Goal: Information Seeking & Learning: Learn about a topic

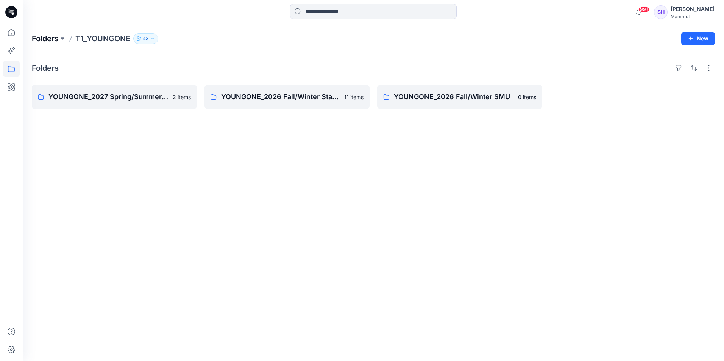
click at [40, 36] on p "Folders" at bounding box center [45, 38] width 27 height 11
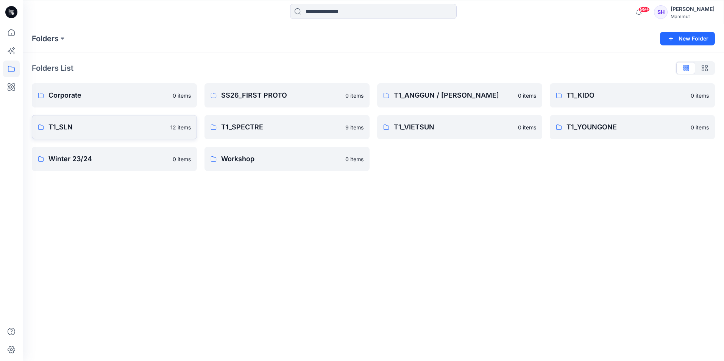
click at [103, 125] on p "T1_SLN" at bounding box center [106, 127] width 117 height 11
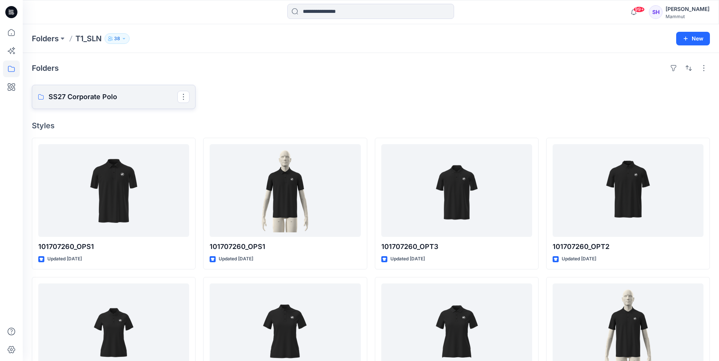
click at [121, 92] on p "SS27 Corporate Polo" at bounding box center [112, 97] width 129 height 11
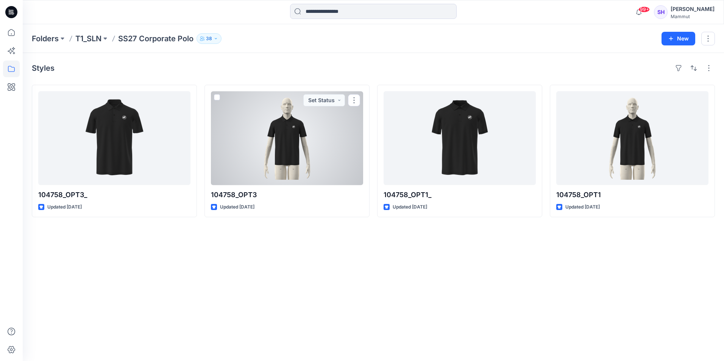
click at [280, 149] on div at bounding box center [287, 138] width 152 height 94
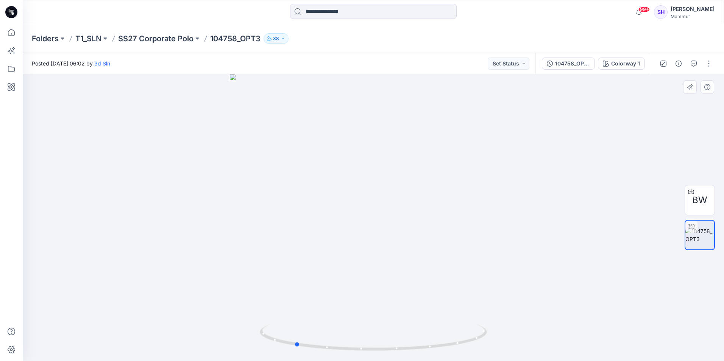
drag, startPoint x: 419, startPoint y: 265, endPoint x: 339, endPoint y: 265, distance: 79.2
click at [339, 265] on div at bounding box center [374, 217] width 702 height 287
drag, startPoint x: 415, startPoint y: 255, endPoint x: 294, endPoint y: 253, distance: 120.5
click at [294, 253] on div at bounding box center [374, 217] width 702 height 287
drag, startPoint x: 395, startPoint y: 181, endPoint x: 385, endPoint y: 222, distance: 42.5
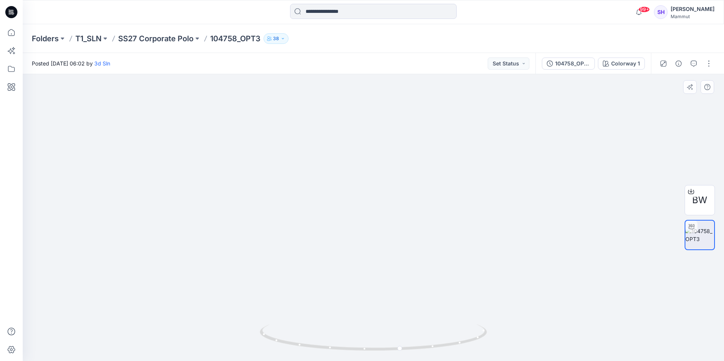
click at [385, 222] on img at bounding box center [373, 200] width 437 height 321
drag, startPoint x: 398, startPoint y: 239, endPoint x: 379, endPoint y: 216, distance: 29.6
click at [379, 216] on img at bounding box center [347, 139] width 899 height 444
drag, startPoint x: 417, startPoint y: 349, endPoint x: 338, endPoint y: 353, distance: 78.9
click at [338, 353] on icon at bounding box center [374, 339] width 229 height 28
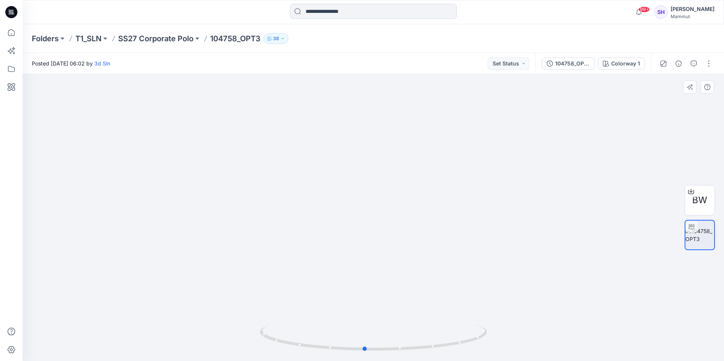
drag, startPoint x: 454, startPoint y: 345, endPoint x: 508, endPoint y: 336, distance: 54.6
click at [508, 336] on div at bounding box center [374, 217] width 702 height 287
click at [424, 349] on icon at bounding box center [374, 339] width 229 height 28
click at [619, 63] on div "Colorway 1" at bounding box center [626, 63] width 29 height 8
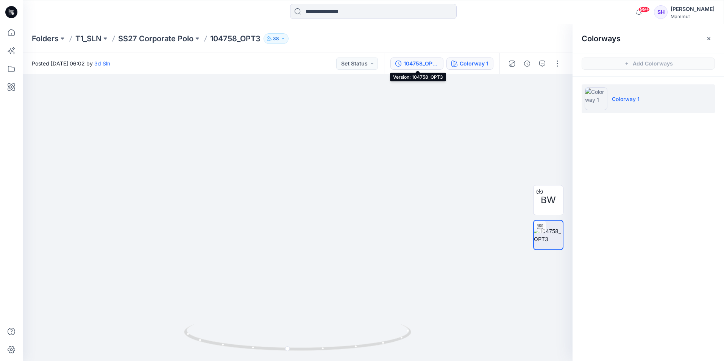
click at [406, 61] on div "104758_OPT3" at bounding box center [421, 63] width 35 height 8
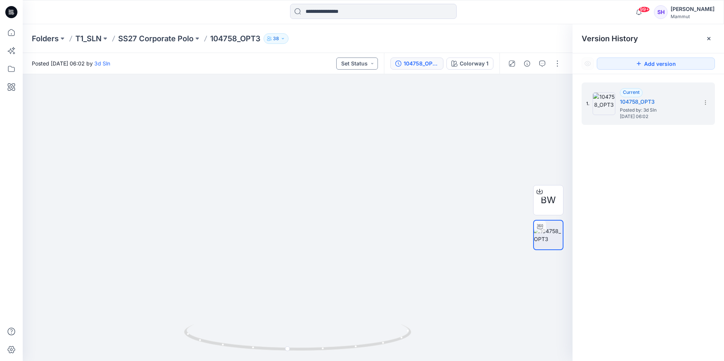
click at [363, 61] on button "Set Status" at bounding box center [357, 64] width 42 height 12
click at [324, 36] on div "Folders T1_SLN SS27 Corporate Polo 104758_OPT3 38" at bounding box center [344, 38] width 624 height 11
drag, startPoint x: 330, startPoint y: 291, endPoint x: 372, endPoint y: 286, distance: 42.3
click at [372, 286] on img at bounding box center [293, 136] width 899 height 449
drag, startPoint x: 387, startPoint y: 344, endPoint x: 318, endPoint y: 351, distance: 70.1
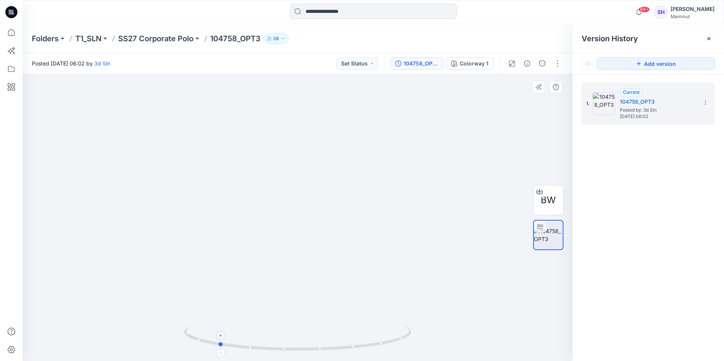
click at [318, 351] on icon at bounding box center [298, 339] width 229 height 28
drag, startPoint x: 273, startPoint y: 292, endPoint x: 344, endPoint y: 278, distance: 72.5
click at [344, 278] on div at bounding box center [298, 217] width 550 height 287
click at [101, 35] on p "T1_SLN" at bounding box center [88, 38] width 26 height 11
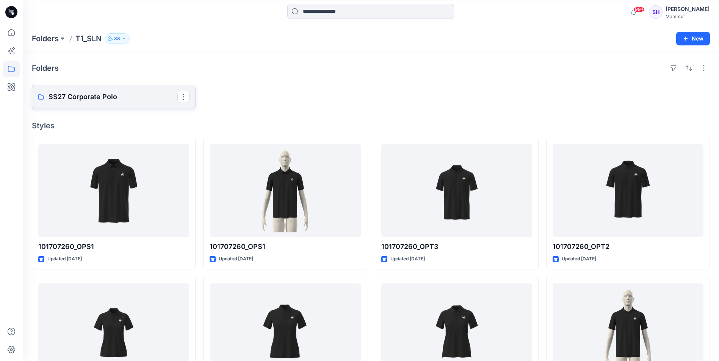
click at [156, 98] on p "SS27 Corporate Polo" at bounding box center [112, 97] width 129 height 11
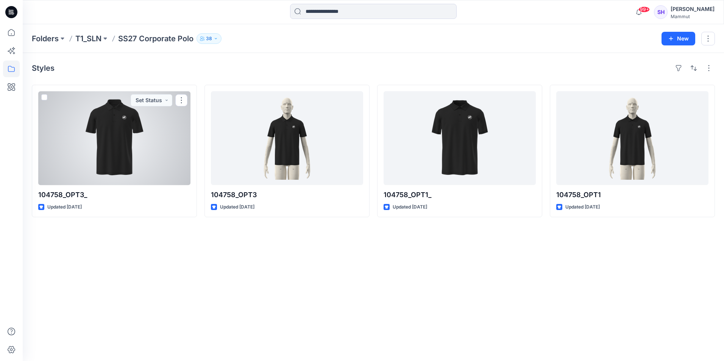
click at [118, 138] on div at bounding box center [114, 138] width 152 height 94
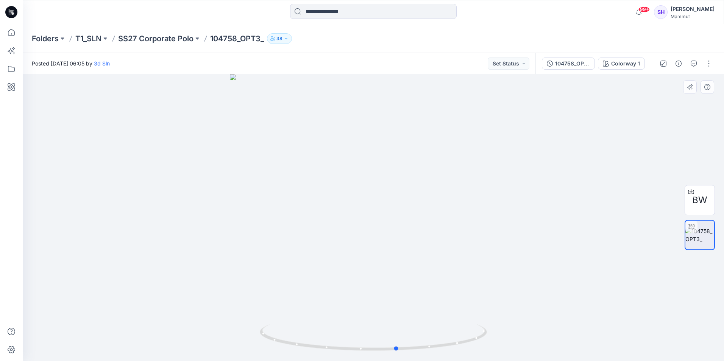
drag, startPoint x: 427, startPoint y: 242, endPoint x: 224, endPoint y: 241, distance: 203.5
click at [224, 241] on div at bounding box center [374, 217] width 702 height 287
click at [183, 37] on p "SS27 Corporate Polo" at bounding box center [155, 38] width 75 height 11
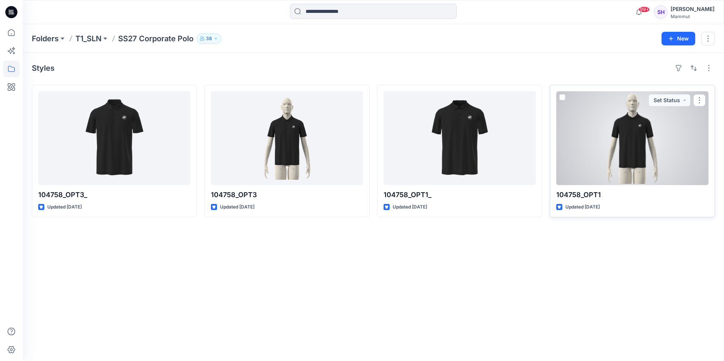
click at [613, 139] on div at bounding box center [633, 138] width 152 height 94
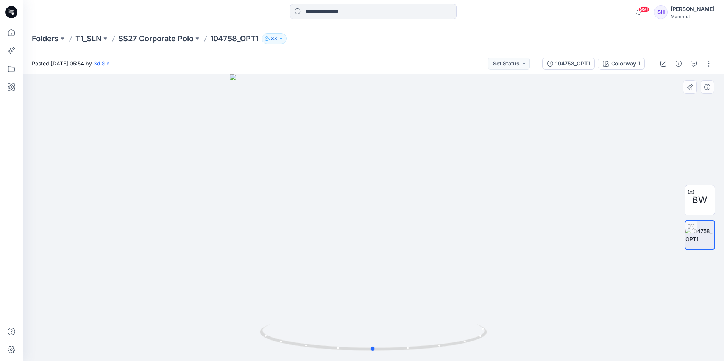
drag, startPoint x: 406, startPoint y: 210, endPoint x: 406, endPoint y: 196, distance: 14.0
click at [406, 196] on div at bounding box center [374, 217] width 702 height 287
click at [133, 39] on p "SS27 Corporate Polo" at bounding box center [155, 38] width 75 height 11
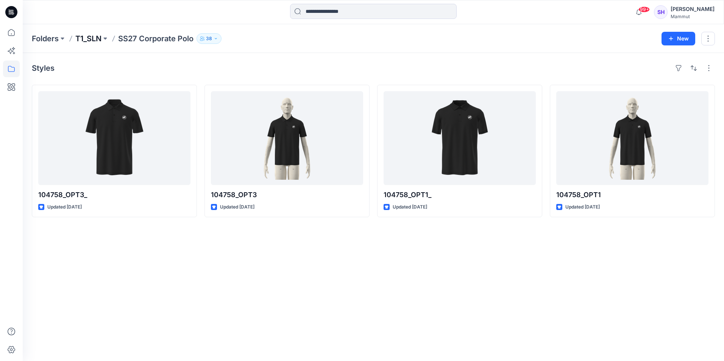
click at [96, 40] on p "T1_SLN" at bounding box center [88, 38] width 26 height 11
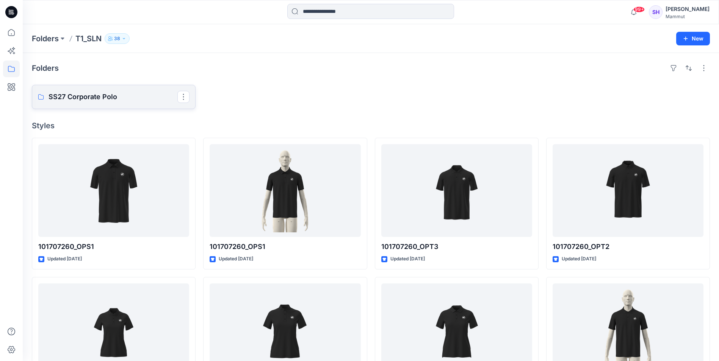
click at [100, 95] on p "SS27 Corporate Polo" at bounding box center [112, 97] width 129 height 11
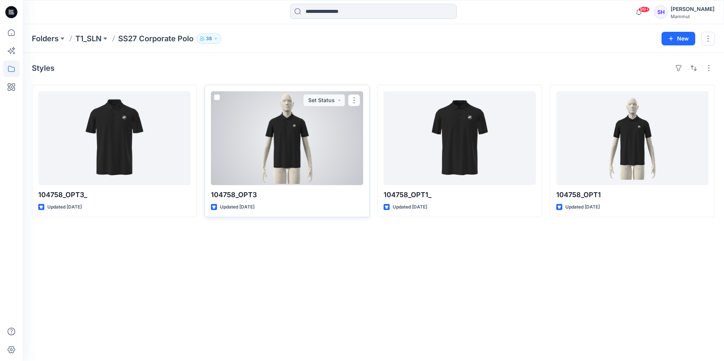
click at [290, 134] on div at bounding box center [287, 138] width 152 height 94
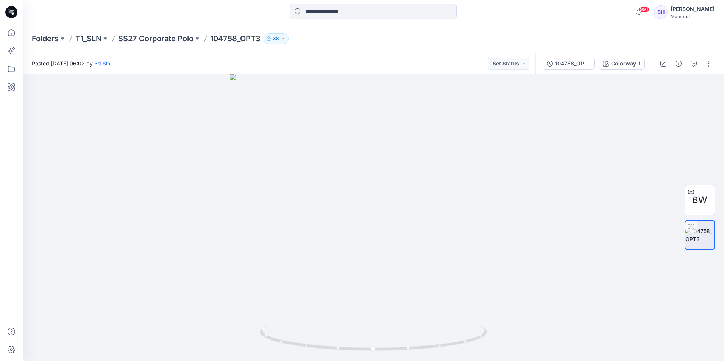
click at [169, 33] on div "Folders T1_SLN SS27 Corporate Polo 104758_OPT3 38" at bounding box center [374, 38] width 702 height 29
click at [169, 34] on p "SS27 Corporate Polo" at bounding box center [155, 38] width 75 height 11
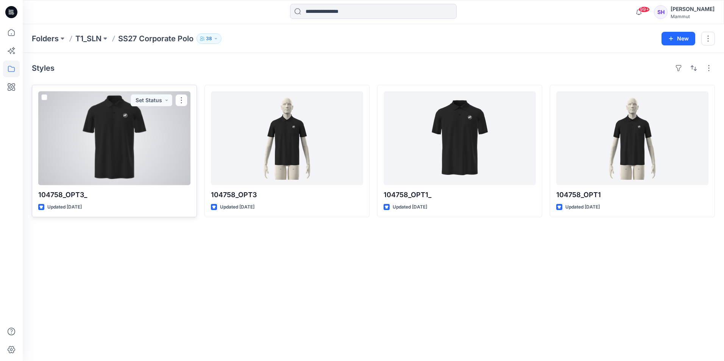
click at [114, 134] on div at bounding box center [114, 138] width 152 height 94
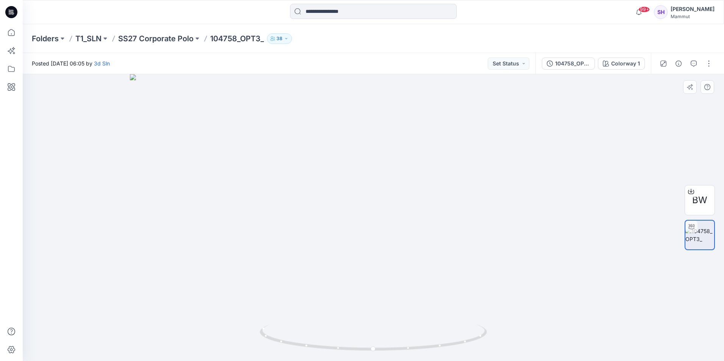
drag, startPoint x: 417, startPoint y: 175, endPoint x: 412, endPoint y: 269, distance: 93.7
click at [412, 269] on img at bounding box center [373, 217] width 487 height 287
drag, startPoint x: 414, startPoint y: 274, endPoint x: 357, endPoint y: 224, distance: 76.5
click at [357, 223] on img at bounding box center [320, 195] width 899 height 332
drag, startPoint x: 382, startPoint y: 209, endPoint x: 383, endPoint y: 271, distance: 61.8
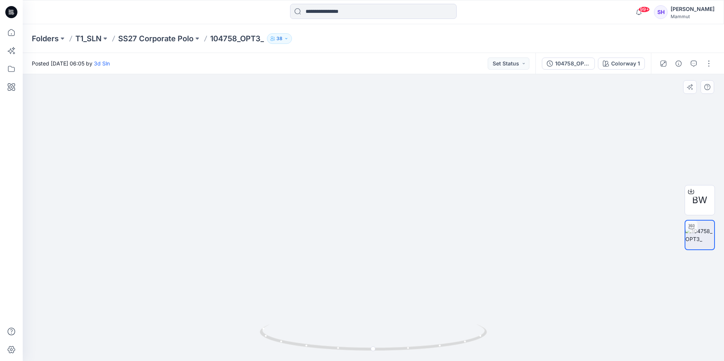
click at [383, 271] on img at bounding box center [346, 217] width 799 height 287
drag, startPoint x: 440, startPoint y: 348, endPoint x: 343, endPoint y: 350, distance: 97.4
click at [343, 350] on icon at bounding box center [374, 339] width 229 height 28
drag, startPoint x: 286, startPoint y: 344, endPoint x: 377, endPoint y: 339, distance: 91.1
click at [377, 339] on icon at bounding box center [374, 339] width 229 height 28
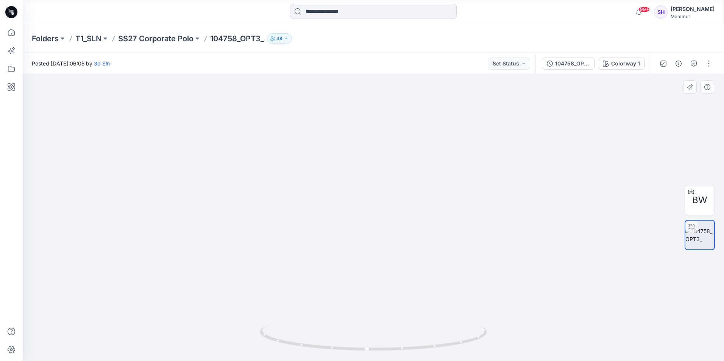
drag, startPoint x: 319, startPoint y: 314, endPoint x: 304, endPoint y: 178, distance: 137.3
click at [302, 167] on img at bounding box center [373, 148] width 599 height 427
drag, startPoint x: 326, startPoint y: 266, endPoint x: 305, endPoint y: 140, distance: 127.1
click at [305, 140] on img at bounding box center [373, 93] width 599 height 538
drag, startPoint x: 335, startPoint y: 241, endPoint x: 326, endPoint y: 190, distance: 52.0
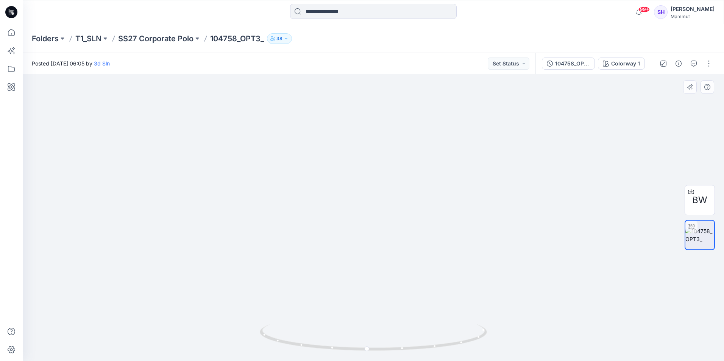
click at [325, 189] on img at bounding box center [373, 61] width 599 height 599
drag, startPoint x: 422, startPoint y: 312, endPoint x: 363, endPoint y: 313, distance: 58.4
click at [363, 313] on img at bounding box center [373, 61] width 599 height 599
drag, startPoint x: 431, startPoint y: 354, endPoint x: 394, endPoint y: 347, distance: 38.0
click at [394, 347] on icon at bounding box center [374, 339] width 229 height 28
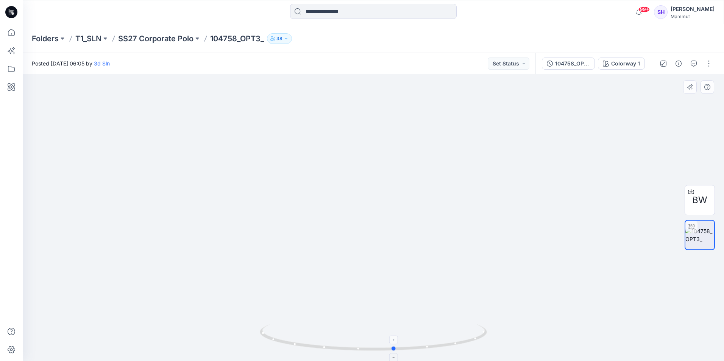
drag, startPoint x: 345, startPoint y: 351, endPoint x: 415, endPoint y: 336, distance: 71.6
click at [415, 336] on icon at bounding box center [374, 339] width 229 height 28
drag, startPoint x: 397, startPoint y: 199, endPoint x: 398, endPoint y: 212, distance: 12.9
click at [398, 212] on div at bounding box center [374, 217] width 702 height 287
drag, startPoint x: 375, startPoint y: 147, endPoint x: 363, endPoint y: 298, distance: 151.7
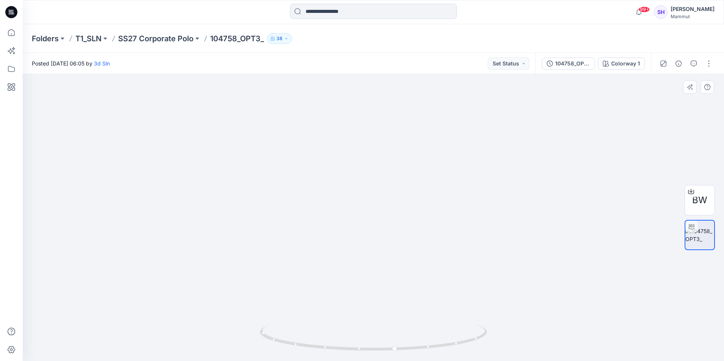
click at [363, 298] on img at bounding box center [373, 210] width 437 height 302
drag, startPoint x: 402, startPoint y: 265, endPoint x: 388, endPoint y: 227, distance: 40.0
click at [388, 227] on img at bounding box center [362, 202] width 899 height 318
click at [186, 34] on p "SS27 Corporate Polo" at bounding box center [155, 38] width 75 height 11
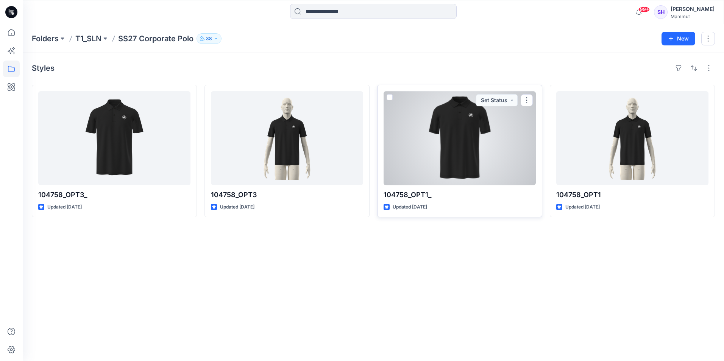
click at [470, 144] on div at bounding box center [460, 138] width 152 height 94
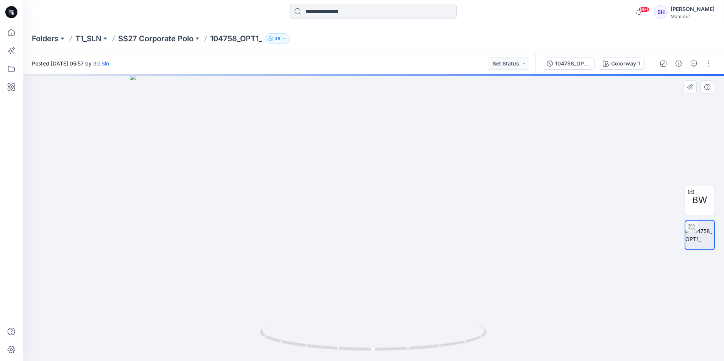
drag, startPoint x: 417, startPoint y: 139, endPoint x: 403, endPoint y: 303, distance: 164.3
click at [403, 303] on img at bounding box center [373, 217] width 487 height 287
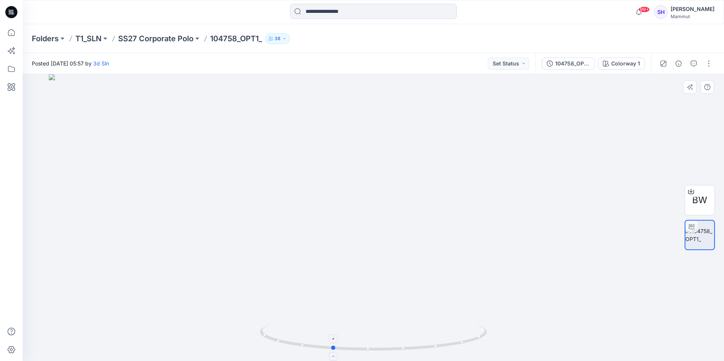
drag, startPoint x: 438, startPoint y: 345, endPoint x: 396, endPoint y: 350, distance: 41.9
click at [396, 350] on icon at bounding box center [374, 339] width 229 height 28
drag, startPoint x: 389, startPoint y: 305, endPoint x: 373, endPoint y: 171, distance: 134.3
click at [372, 169] on img at bounding box center [373, 192] width 337 height 337
drag, startPoint x: 385, startPoint y: 350, endPoint x: 427, endPoint y: 339, distance: 43.9
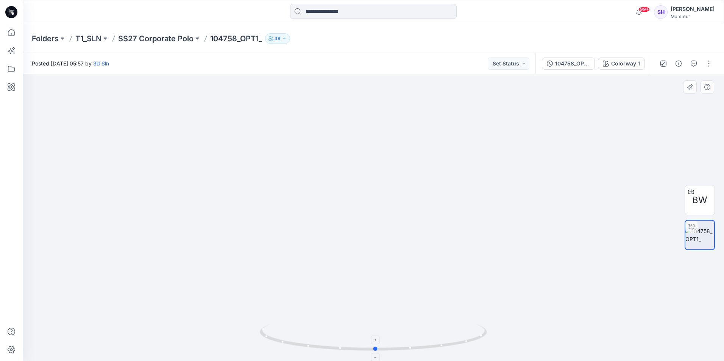
click at [427, 339] on icon at bounding box center [374, 339] width 229 height 28
drag, startPoint x: 394, startPoint y: 160, endPoint x: 414, endPoint y: 254, distance: 96.3
click at [414, 254] on img at bounding box center [373, 217] width 337 height 287
drag, startPoint x: 418, startPoint y: 256, endPoint x: 410, endPoint y: 197, distance: 59.6
click at [410, 197] on img at bounding box center [366, 187] width 837 height 349
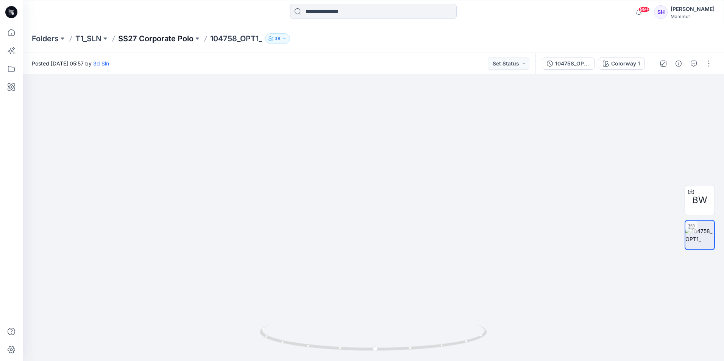
click at [174, 35] on p "SS27 Corporate Polo" at bounding box center [155, 38] width 75 height 11
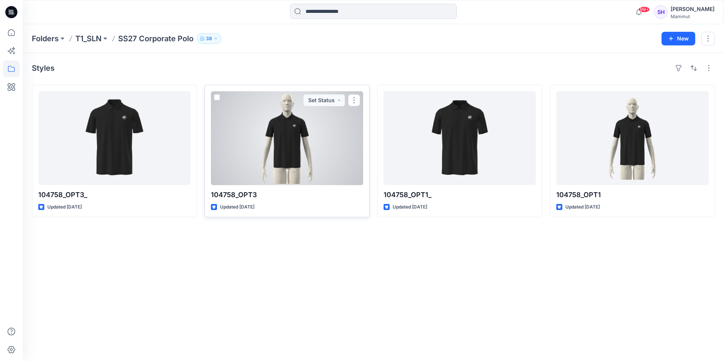
click at [274, 139] on div at bounding box center [287, 138] width 152 height 94
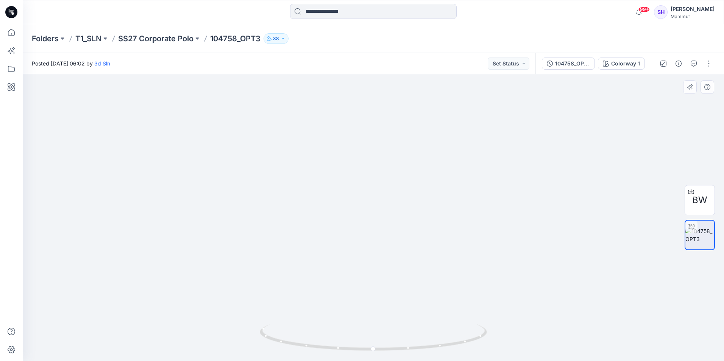
drag, startPoint x: 382, startPoint y: 171, endPoint x: 387, endPoint y: 289, distance: 119.1
click at [387, 289] on img at bounding box center [379, 119] width 899 height 483
